Goal: Task Accomplishment & Management: Use online tool/utility

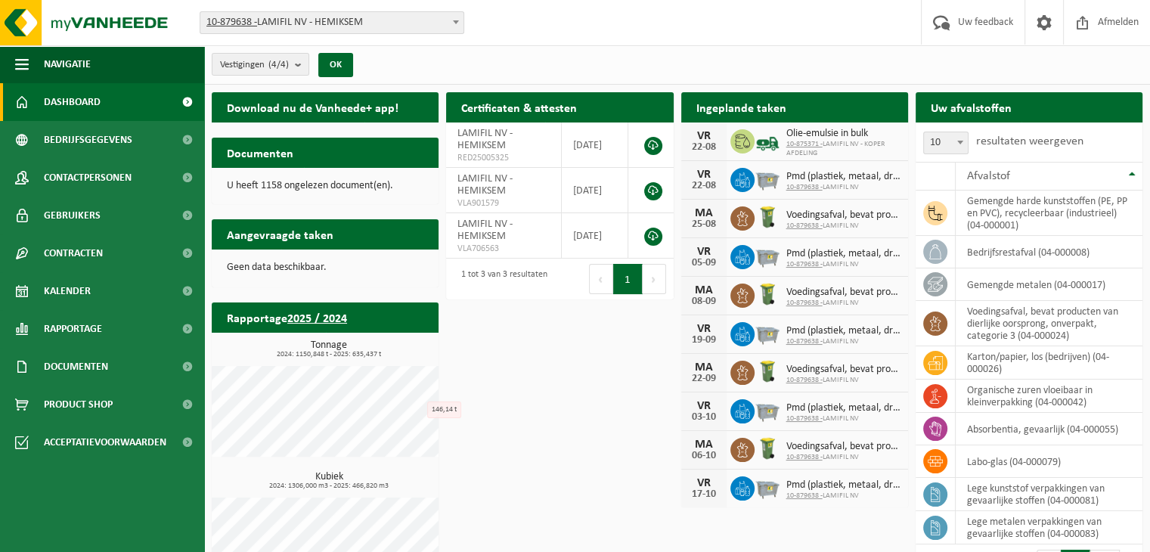
click at [112, 100] on link "Dashboard" at bounding box center [102, 102] width 204 height 38
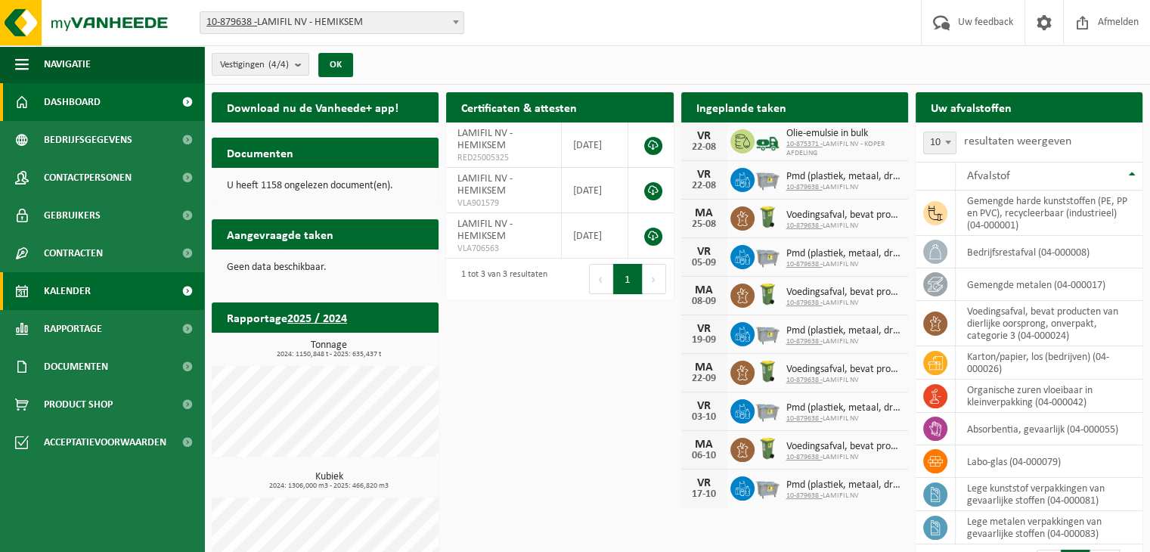
click at [125, 285] on link "Kalender" at bounding box center [102, 291] width 204 height 38
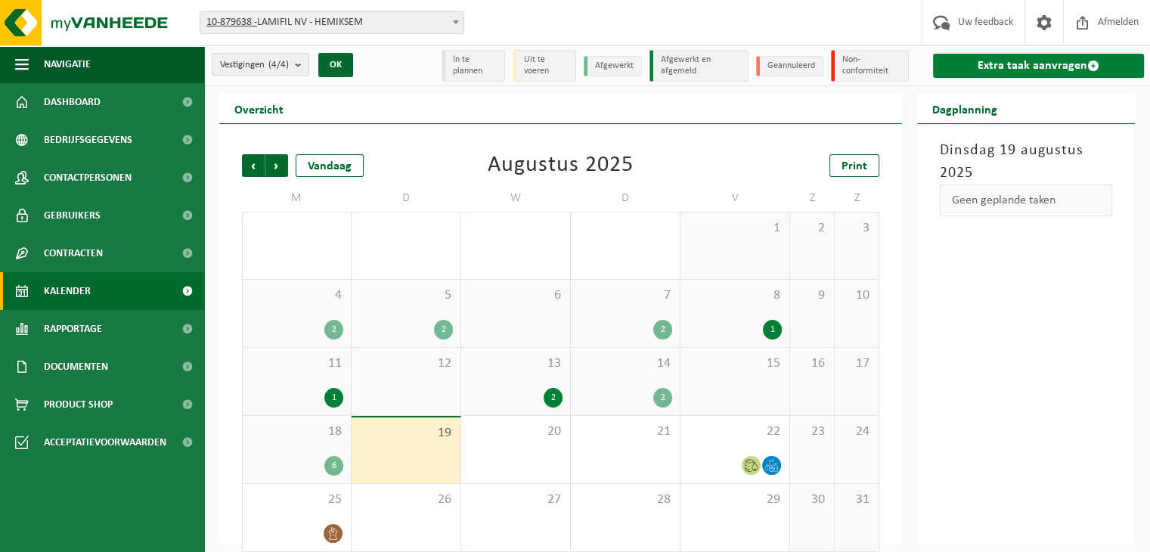
click at [1039, 70] on link "Extra taak aanvragen" at bounding box center [1038, 66] width 211 height 24
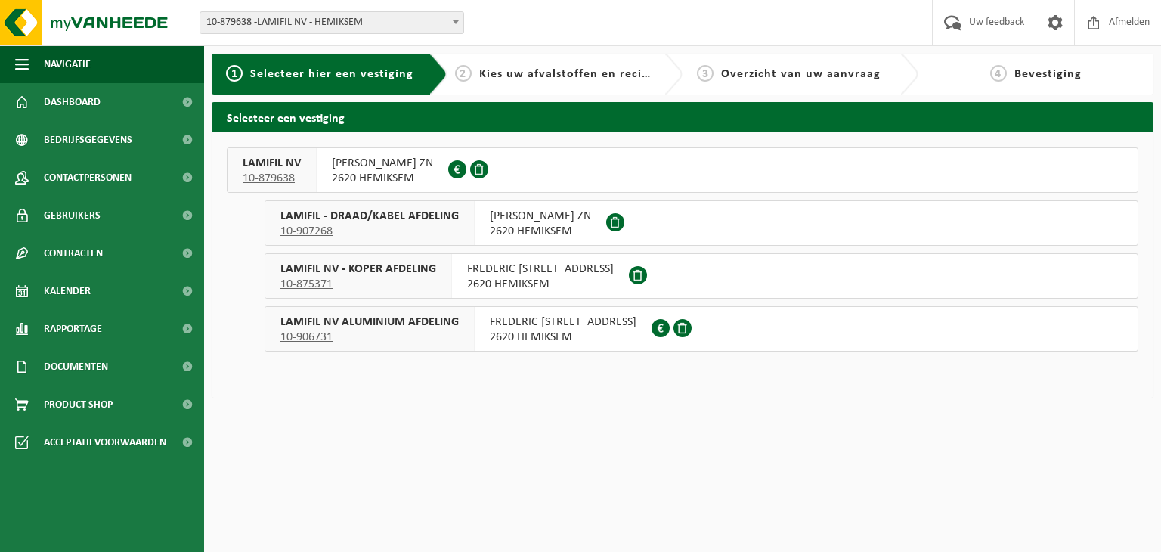
click at [321, 268] on span "LAMIFIL NV - KOPER AFDELING" at bounding box center [358, 269] width 156 height 15
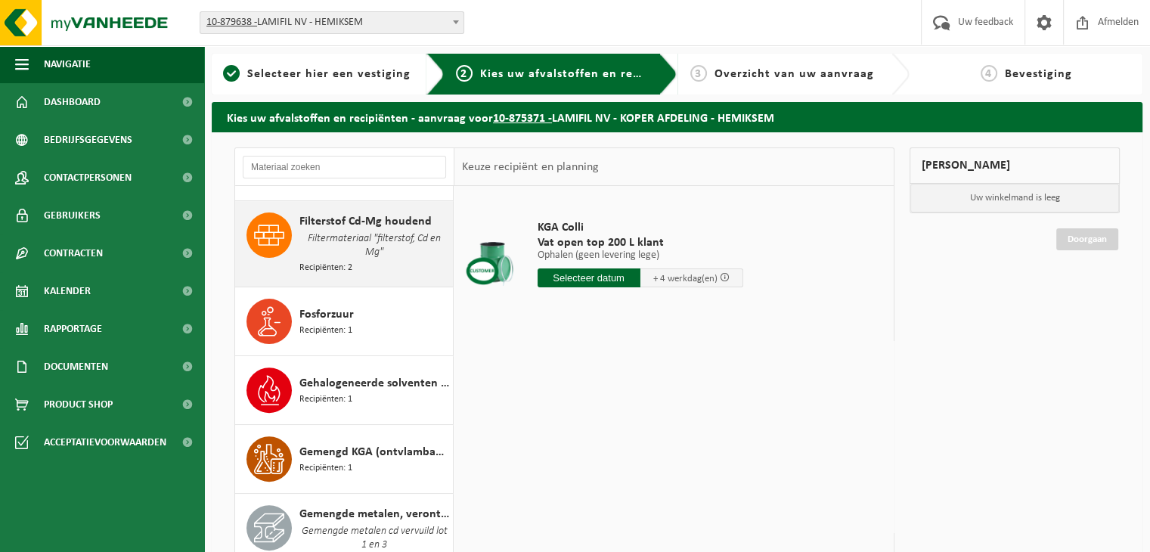
click at [332, 231] on span "Filtermateriaal "filterstof, Cd en Mg"" at bounding box center [374, 246] width 150 height 30
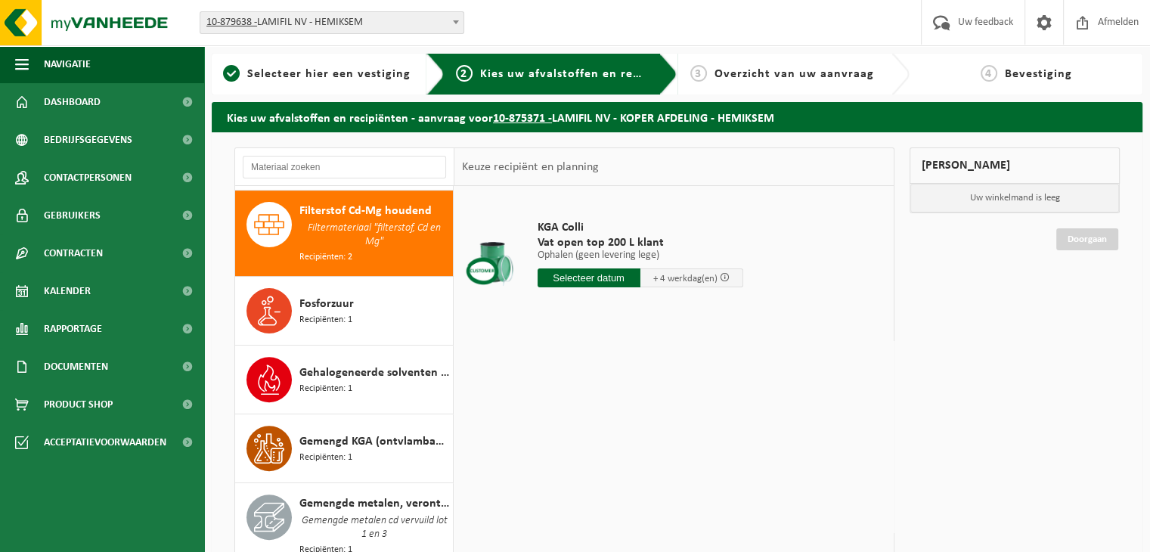
scroll to position [553, 0]
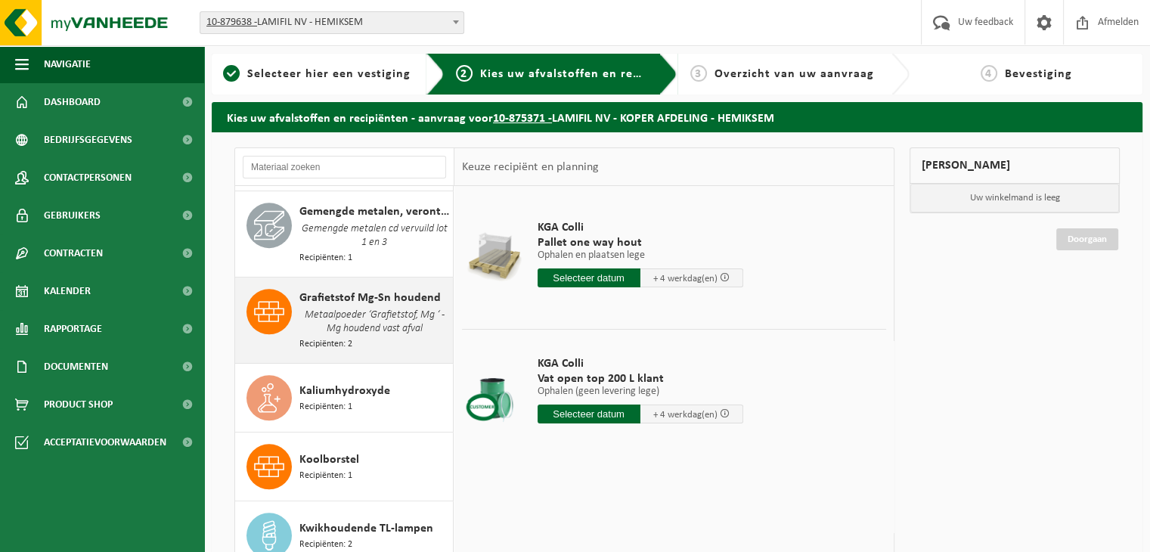
click at [316, 312] on span "Metaalpoeder ‘Grafietstof, Mg ‘ - Mg houdend vast afval" at bounding box center [374, 322] width 150 height 30
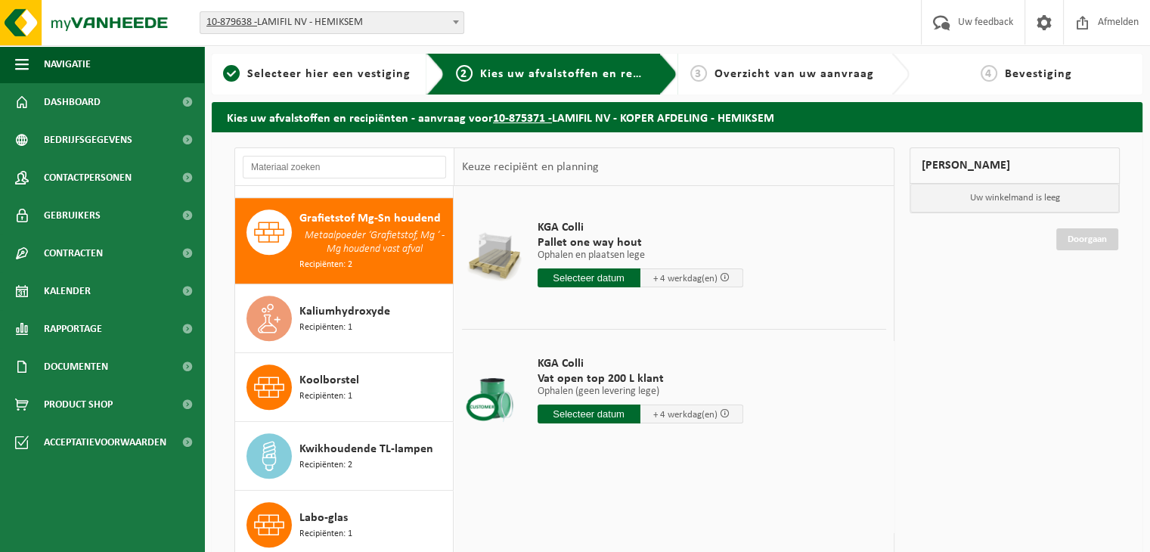
scroll to position [928, 0]
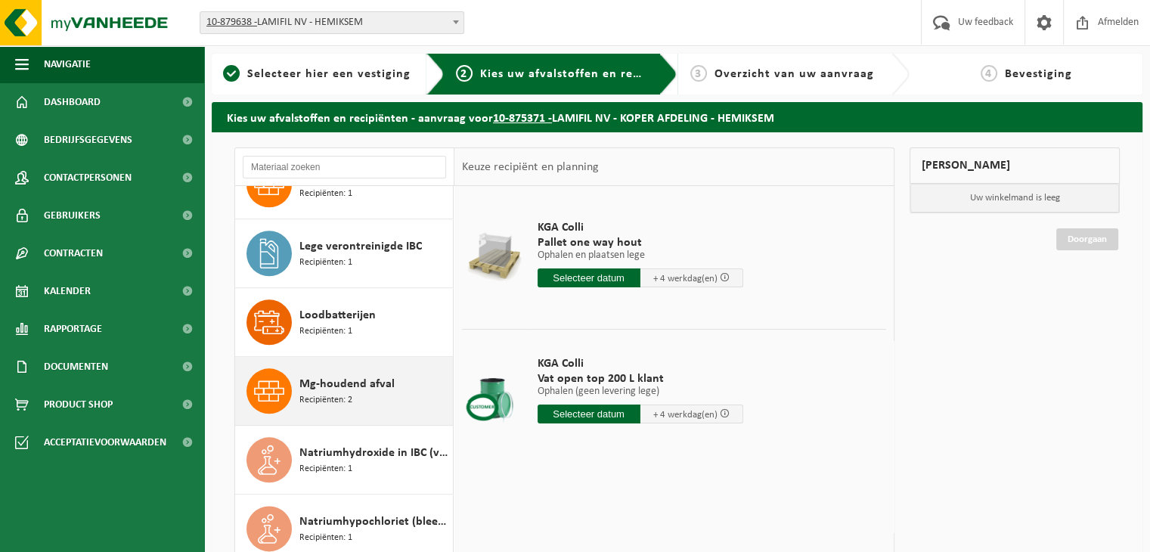
click at [345, 393] on span "Recipiënten: 2" at bounding box center [325, 400] width 53 height 14
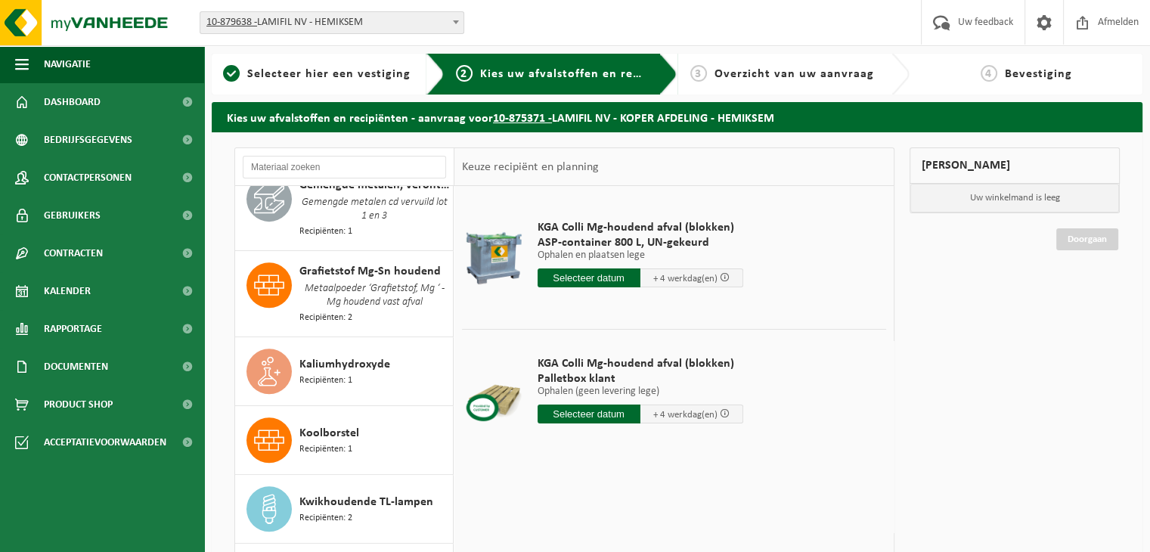
scroll to position [871, 0]
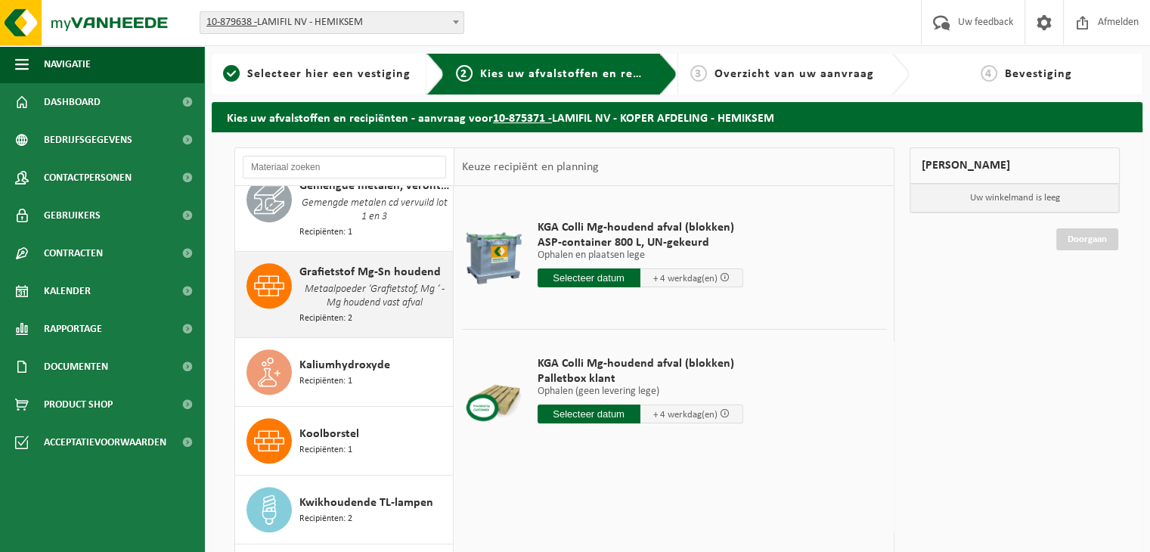
click at [387, 294] on span "Metaalpoeder ‘Grafietstof, Mg ‘ - Mg houdend vast afval" at bounding box center [374, 296] width 150 height 30
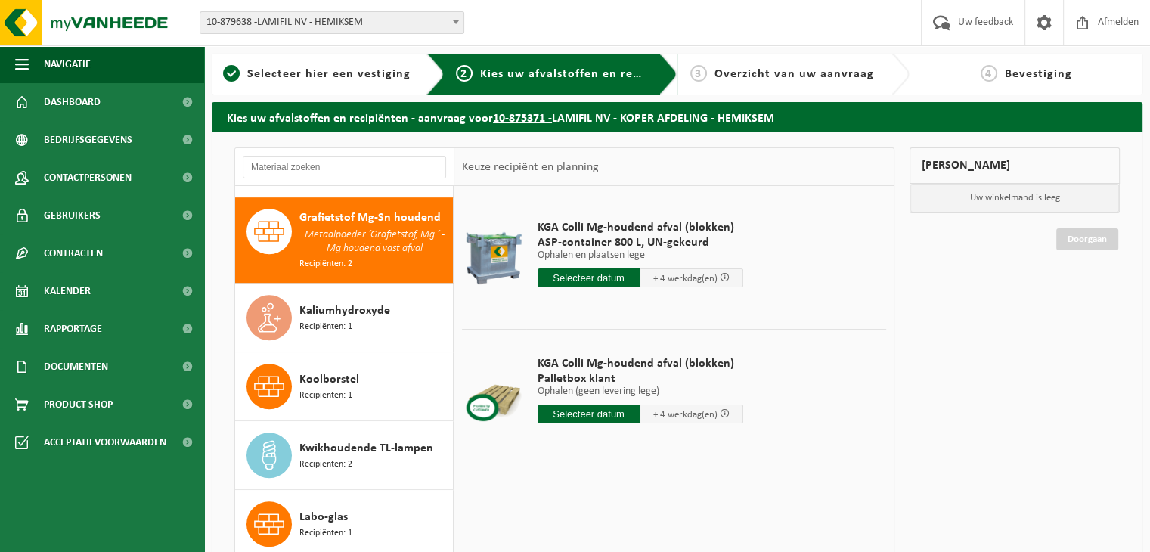
scroll to position [928, 0]
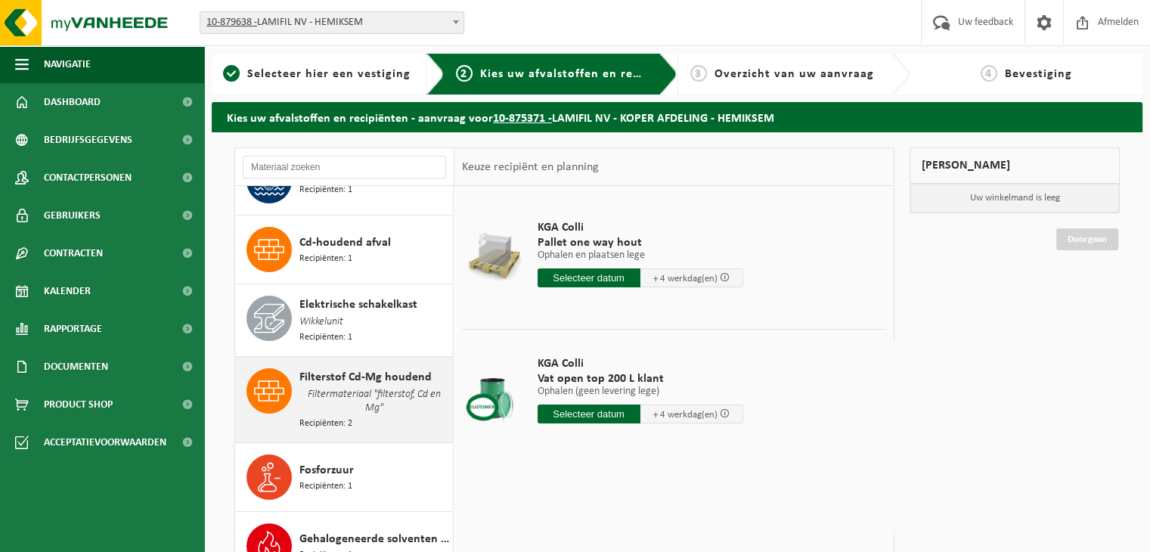
click at [345, 389] on span "Filtermateriaal "filterstof, Cd en Mg"" at bounding box center [374, 401] width 150 height 30
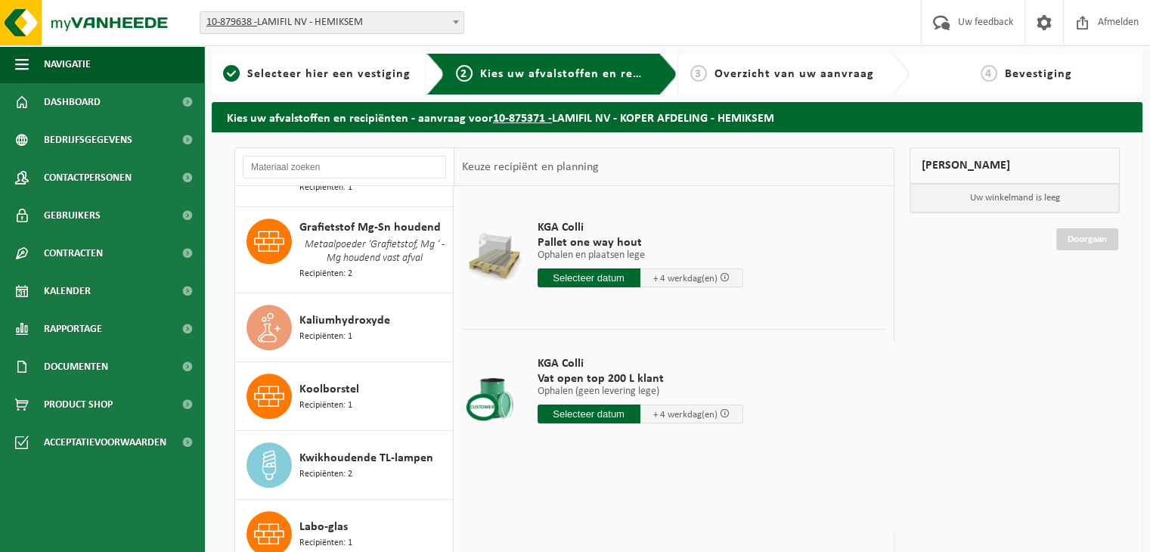
scroll to position [1036, 0]
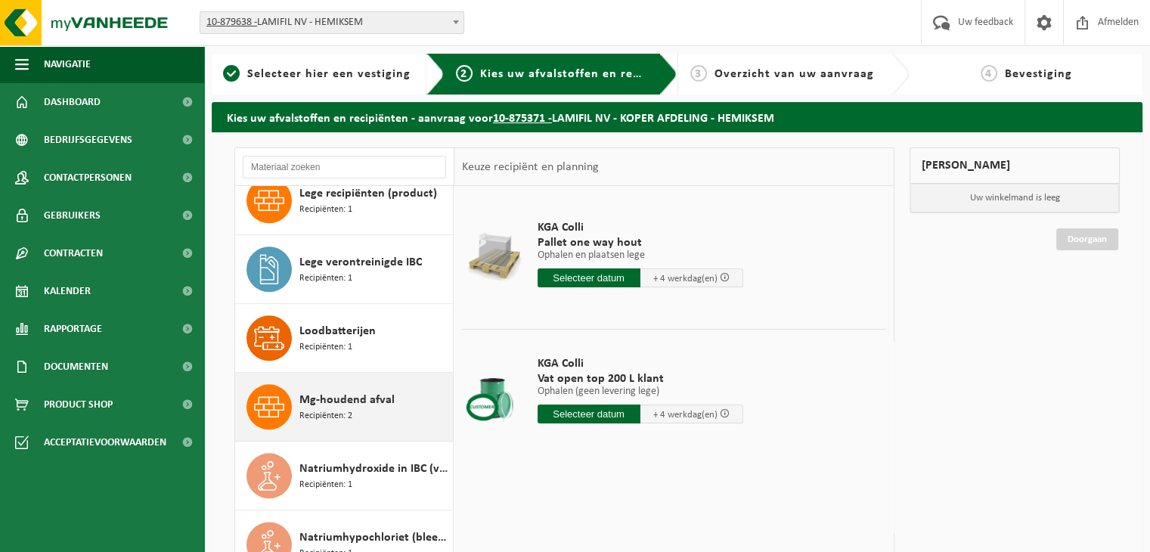
click at [378, 391] on span "Mg-houdend afval" at bounding box center [346, 400] width 95 height 18
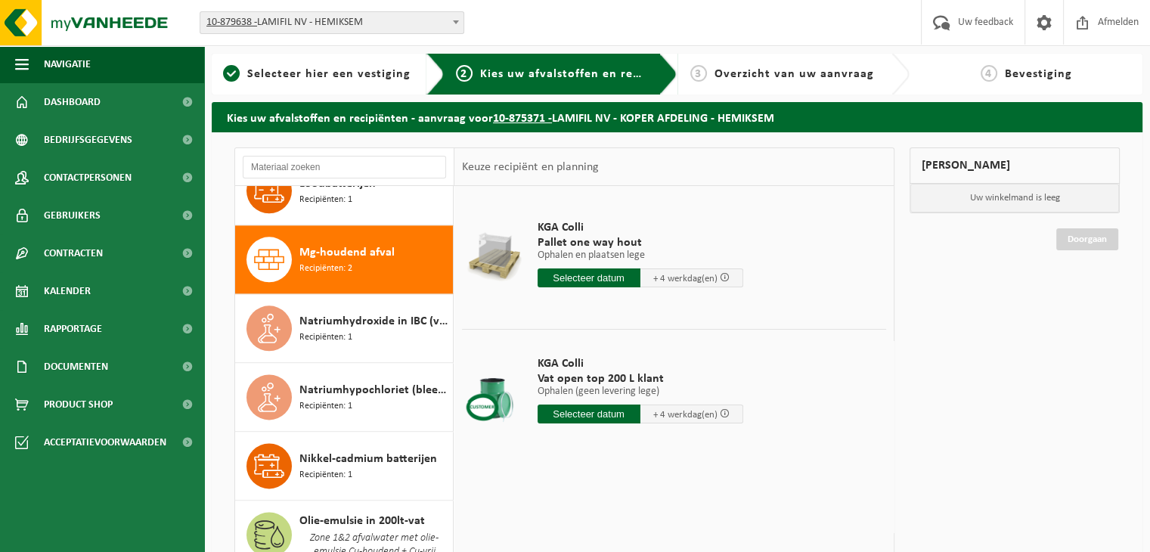
scroll to position [1992, 0]
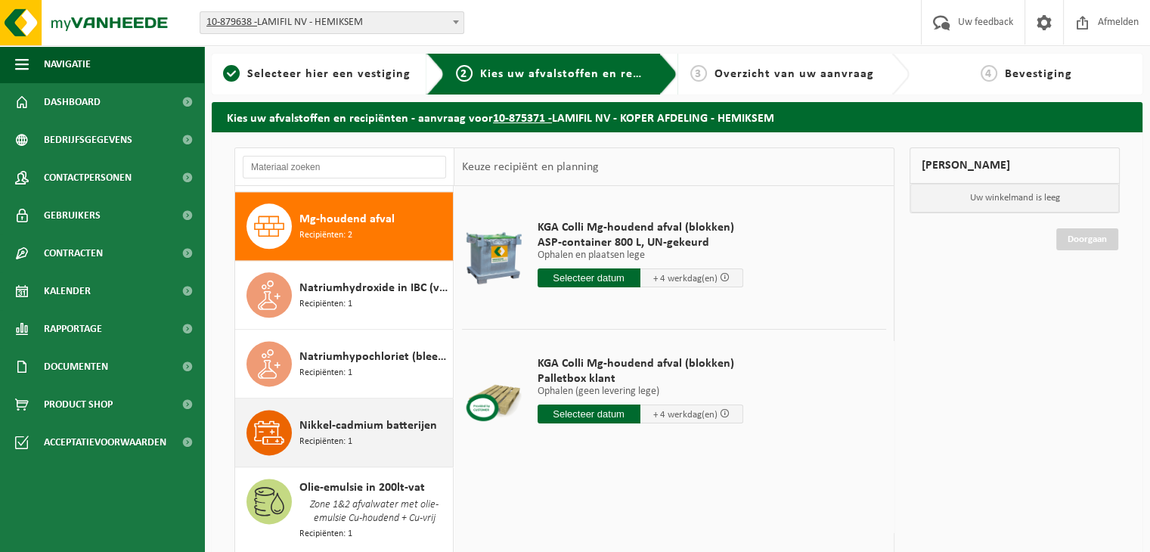
click at [327, 417] on span "Nikkel-cadmium batterijen" at bounding box center [368, 426] width 138 height 18
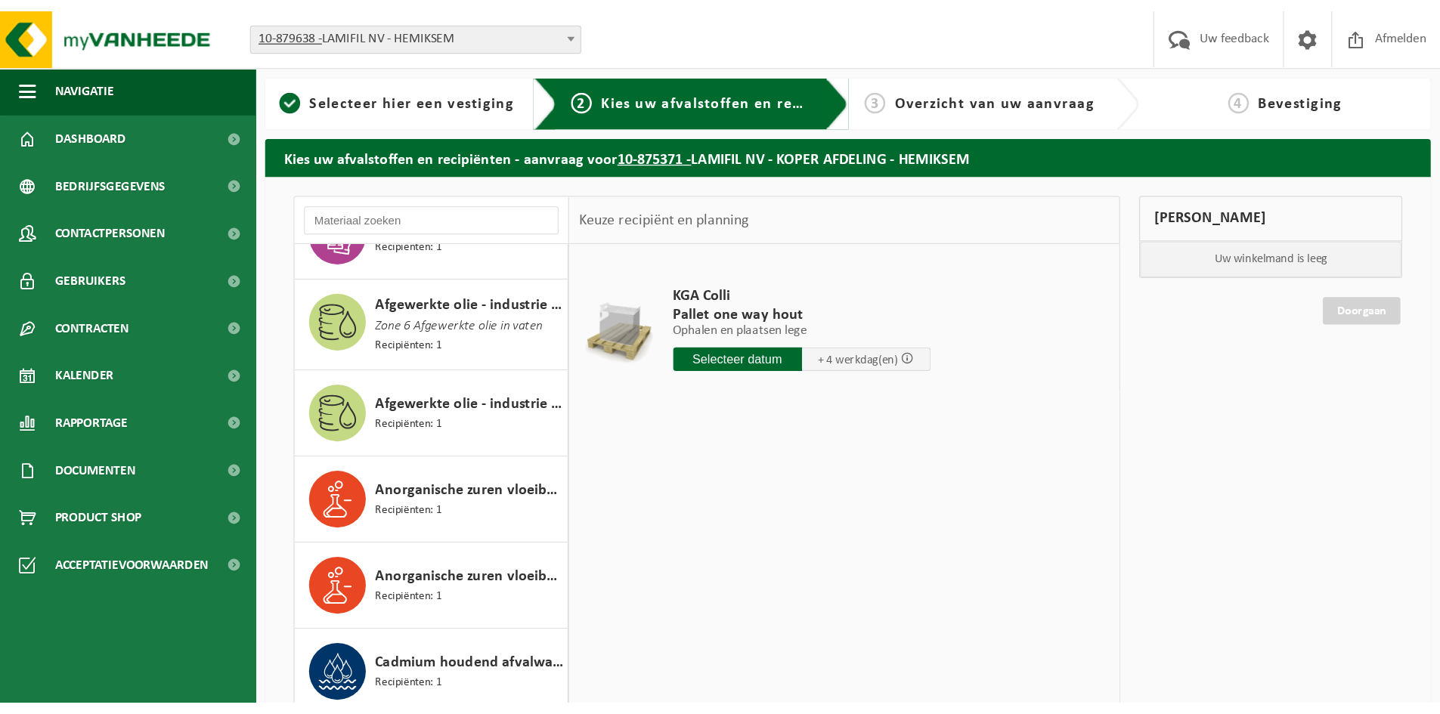
scroll to position [0, 0]
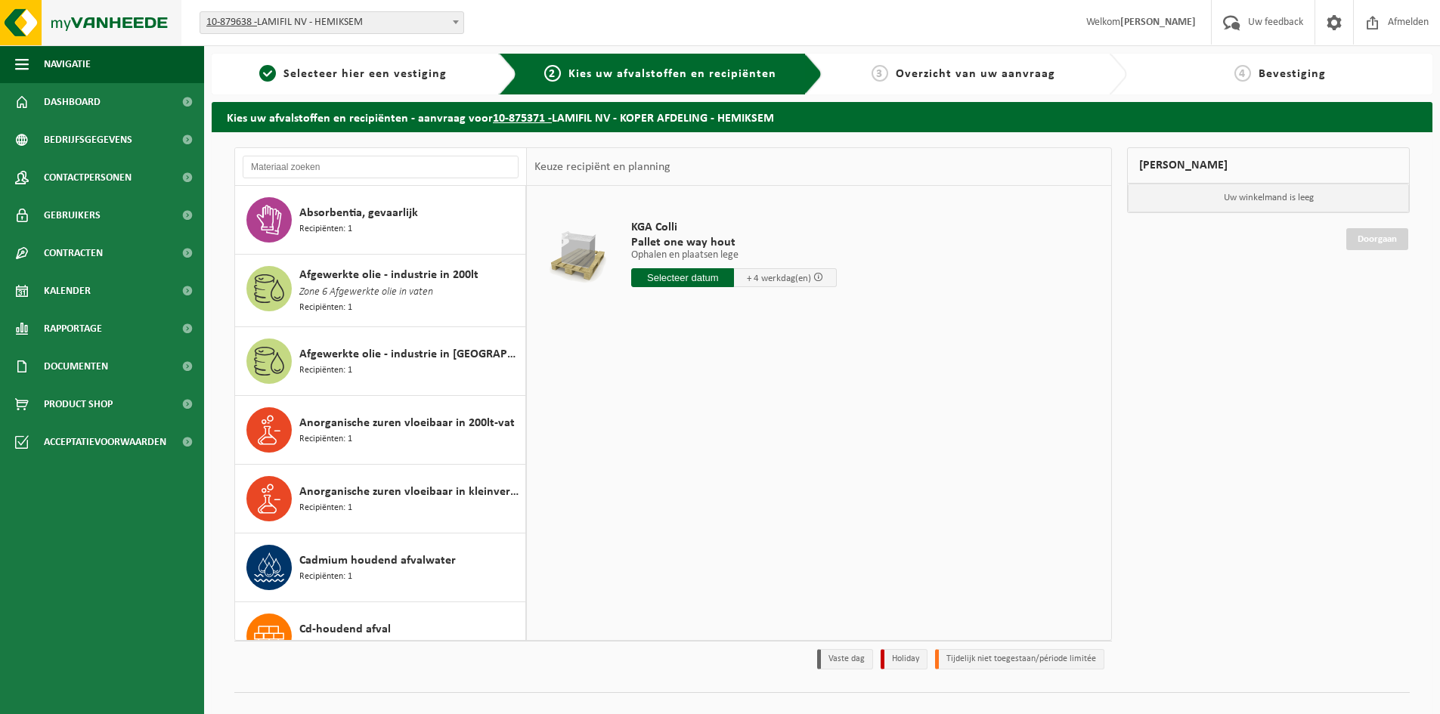
click at [88, 31] on img at bounding box center [90, 22] width 181 height 45
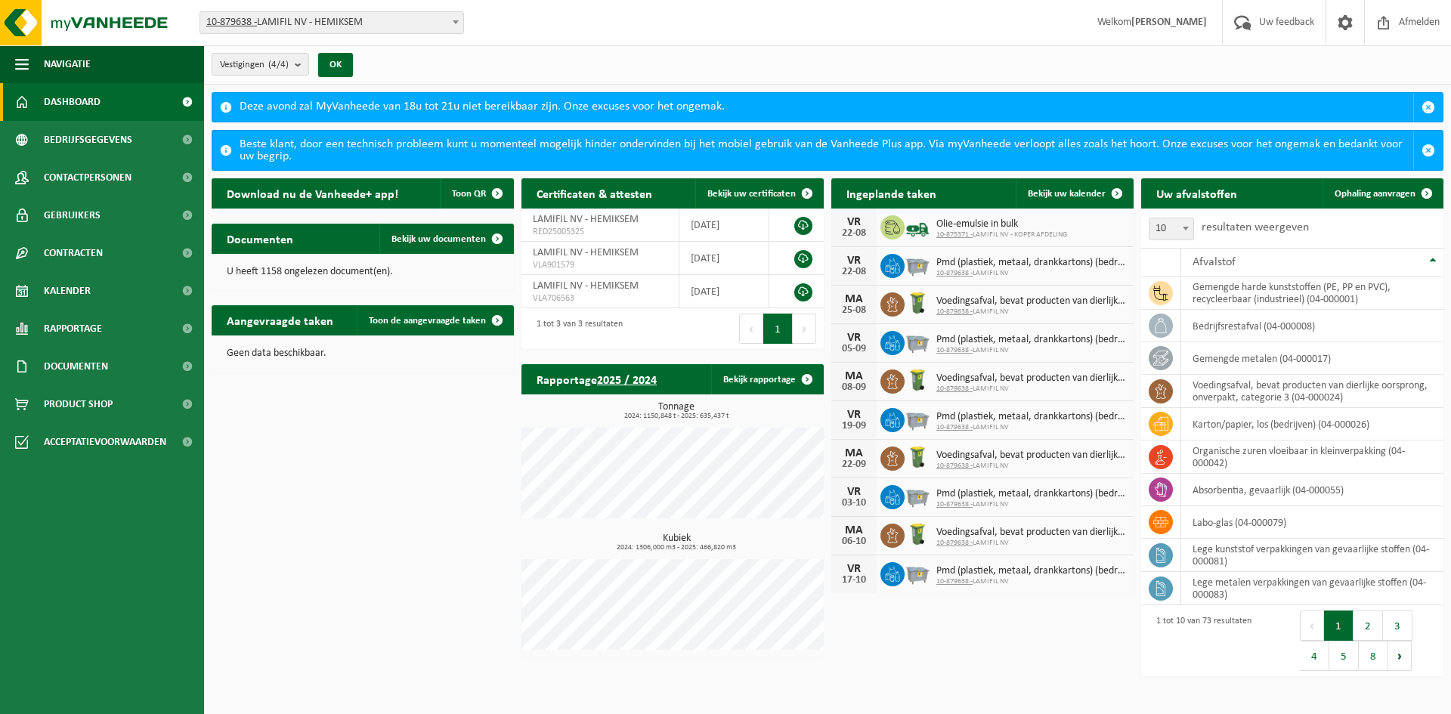
click at [435, 435] on div "Download nu de Vanheede+ app! Toon QR Certificaten & attesten Bekijk uw certifi…" at bounding box center [828, 428] width 1240 height 514
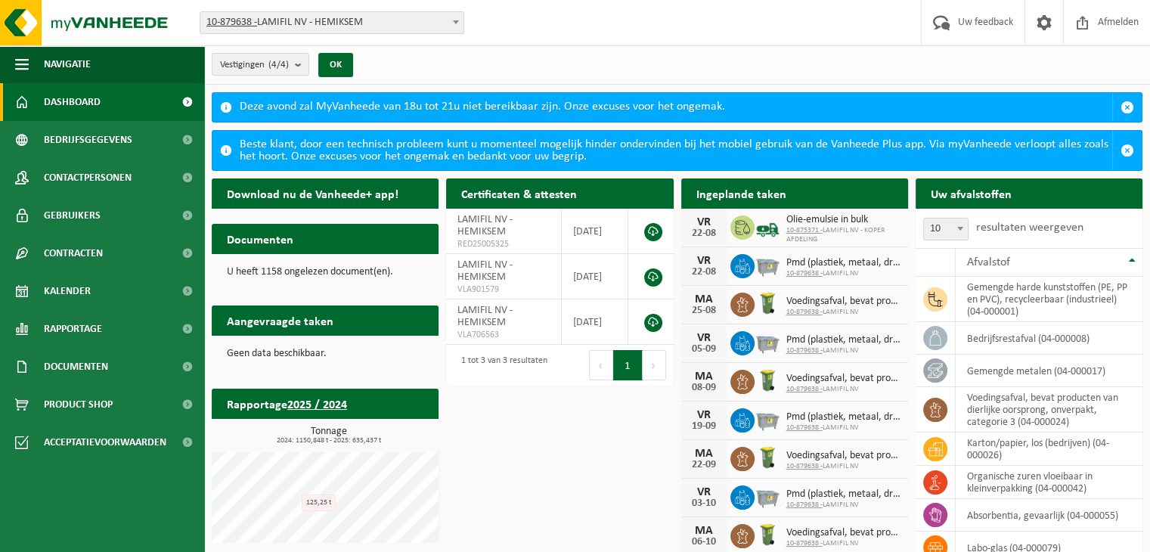
click at [608, 472] on div "Download nu de Vanheede+ app! Toon QR Certificaten & attesten Bekijk uw certifi…" at bounding box center [677, 454] width 938 height 567
